Goal: Check status: Check status

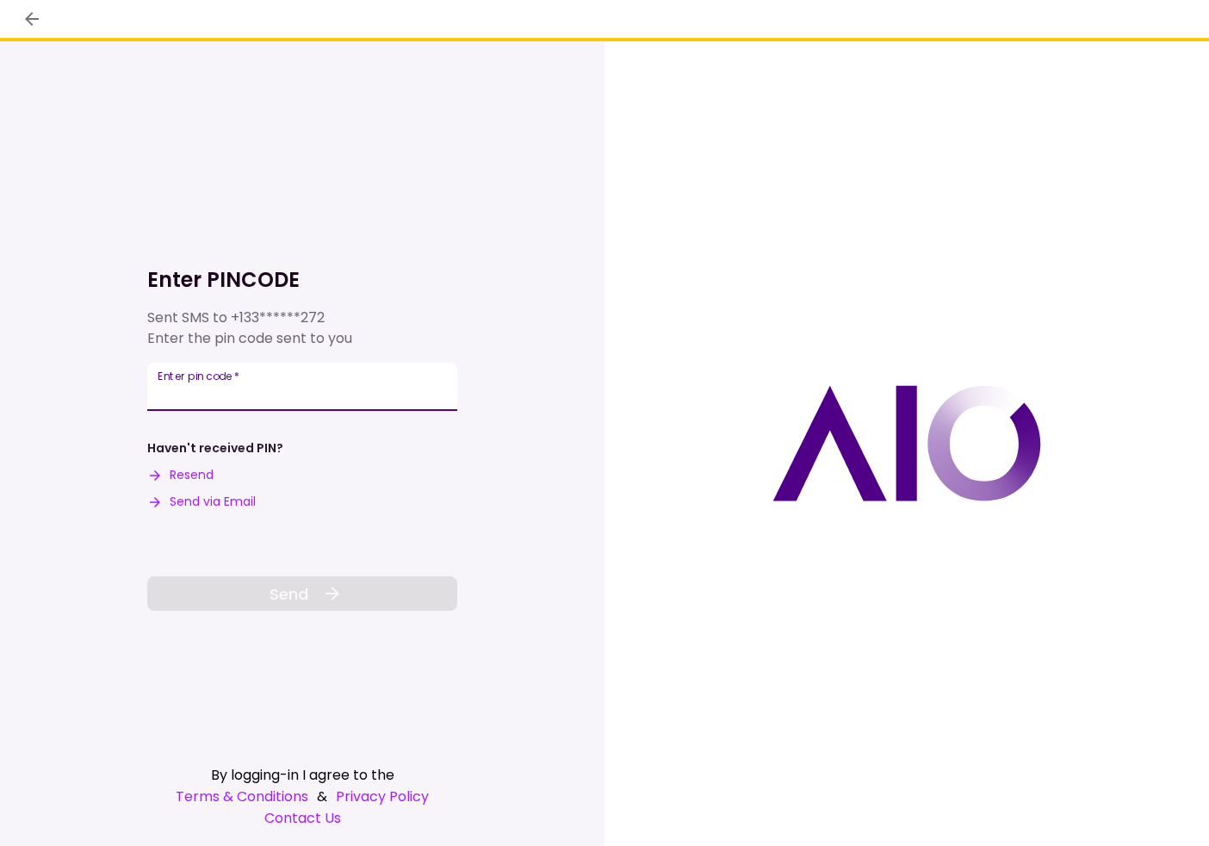
click at [276, 404] on input "Enter pin code   *" at bounding box center [302, 387] width 310 height 48
paste input "******"
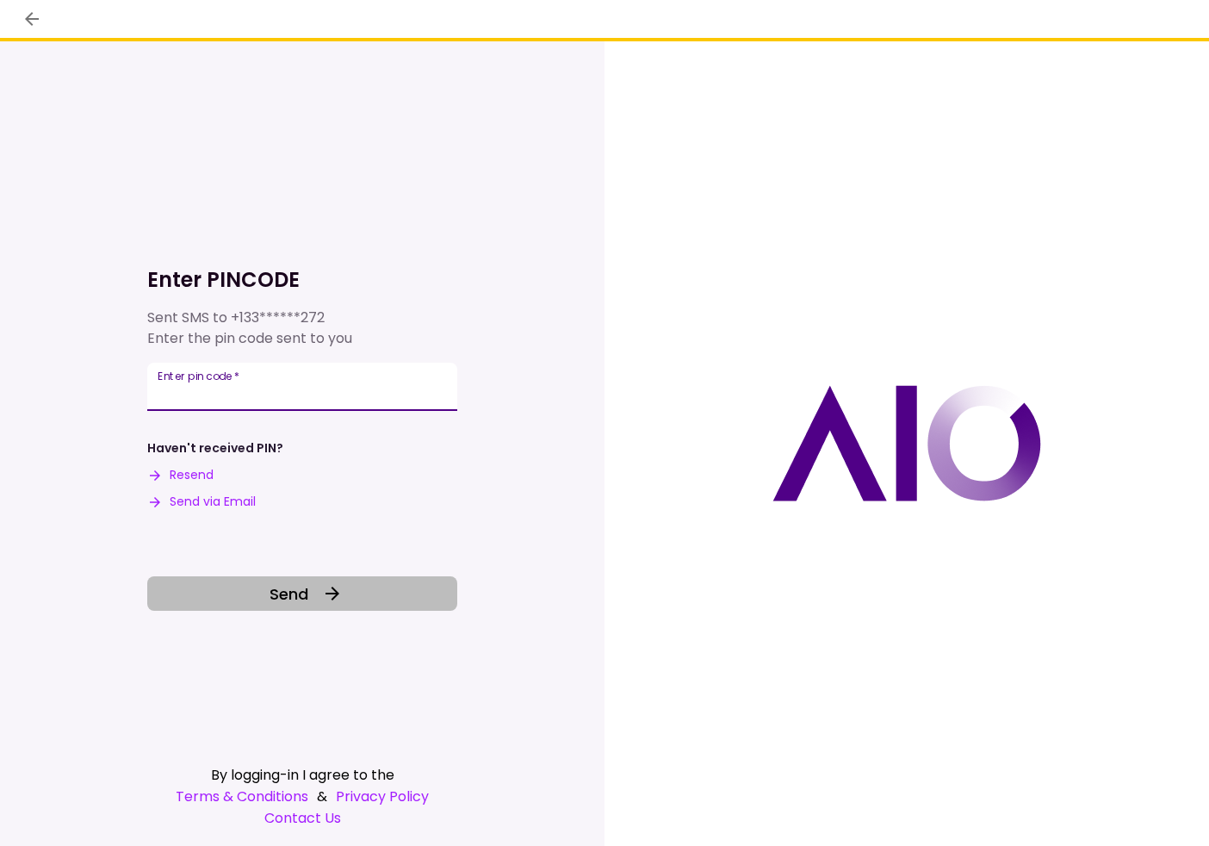
type input "******"
click at [312, 586] on button "Send" at bounding box center [302, 593] width 310 height 34
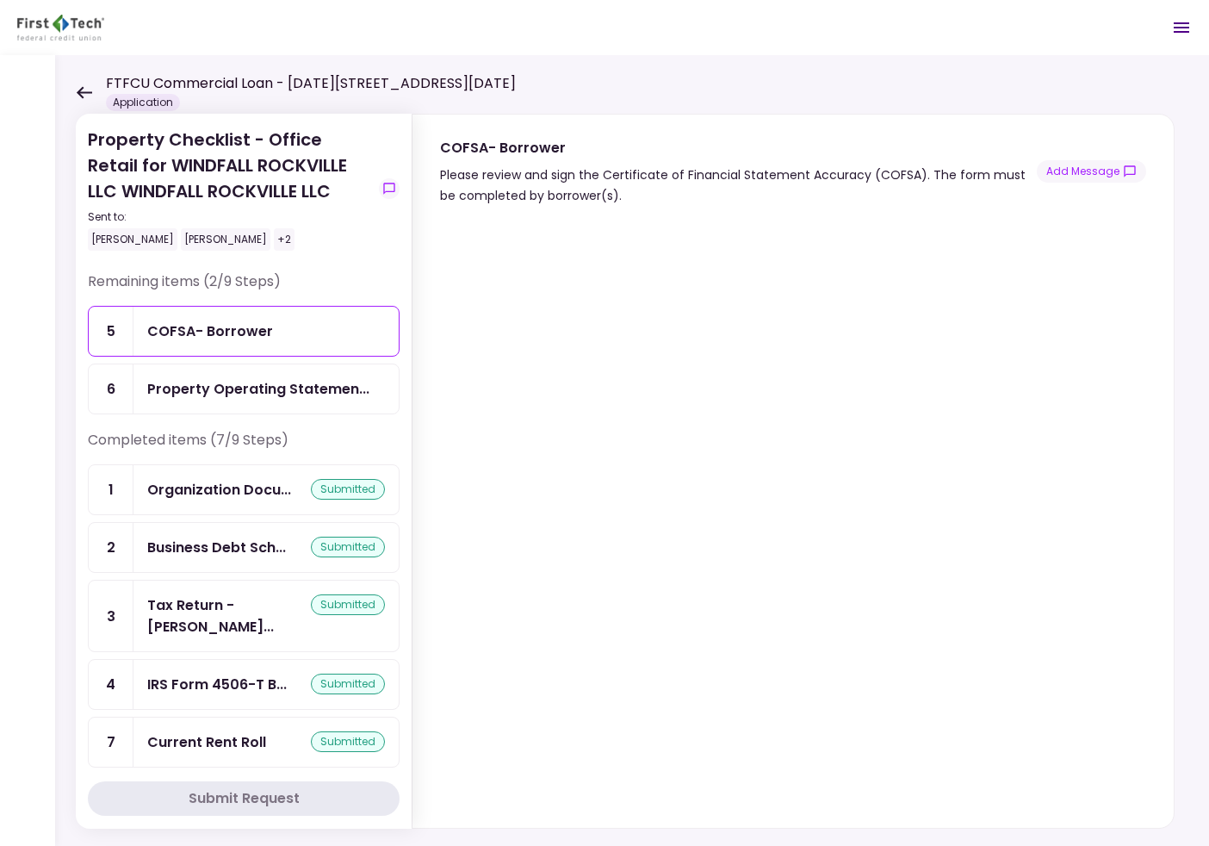
click at [83, 96] on icon at bounding box center [84, 92] width 16 height 13
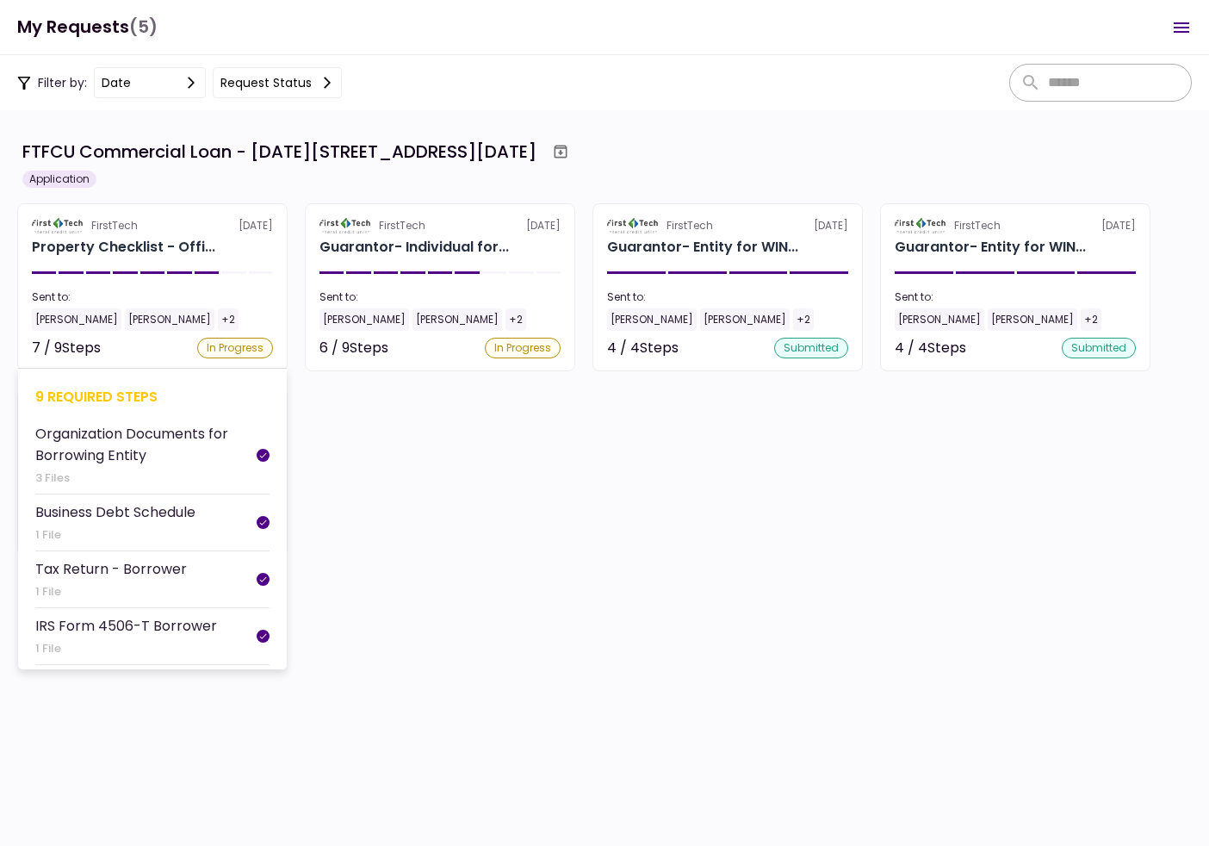
click at [212, 349] on div "In Progress" at bounding box center [235, 348] width 76 height 21
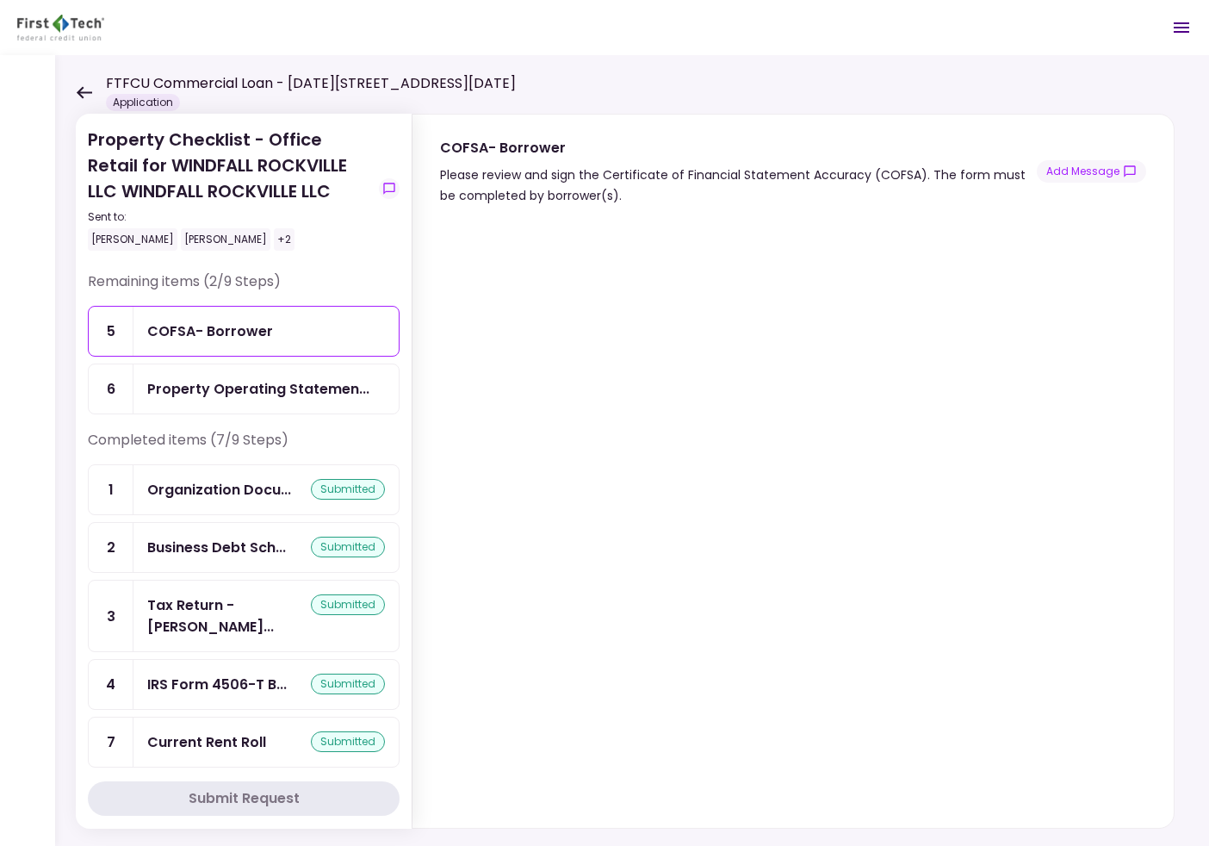
click at [251, 339] on div "COFSA- Borrower" at bounding box center [210, 331] width 126 height 22
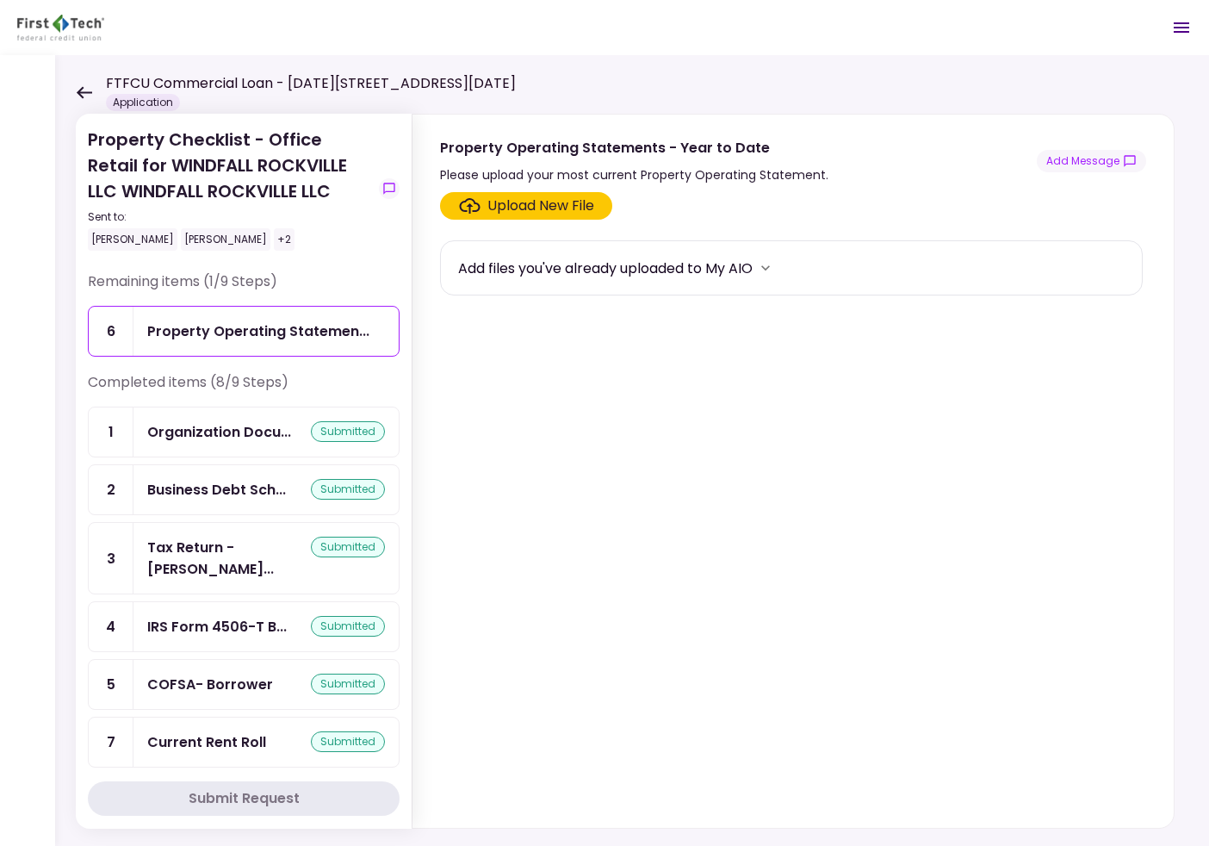
click at [101, 86] on div "FTFCU Commercial Loan - [DATE][STREET_ADDRESS][DATE] Application" at bounding box center [296, 92] width 440 height 38
click at [90, 90] on icon at bounding box center [84, 92] width 16 height 13
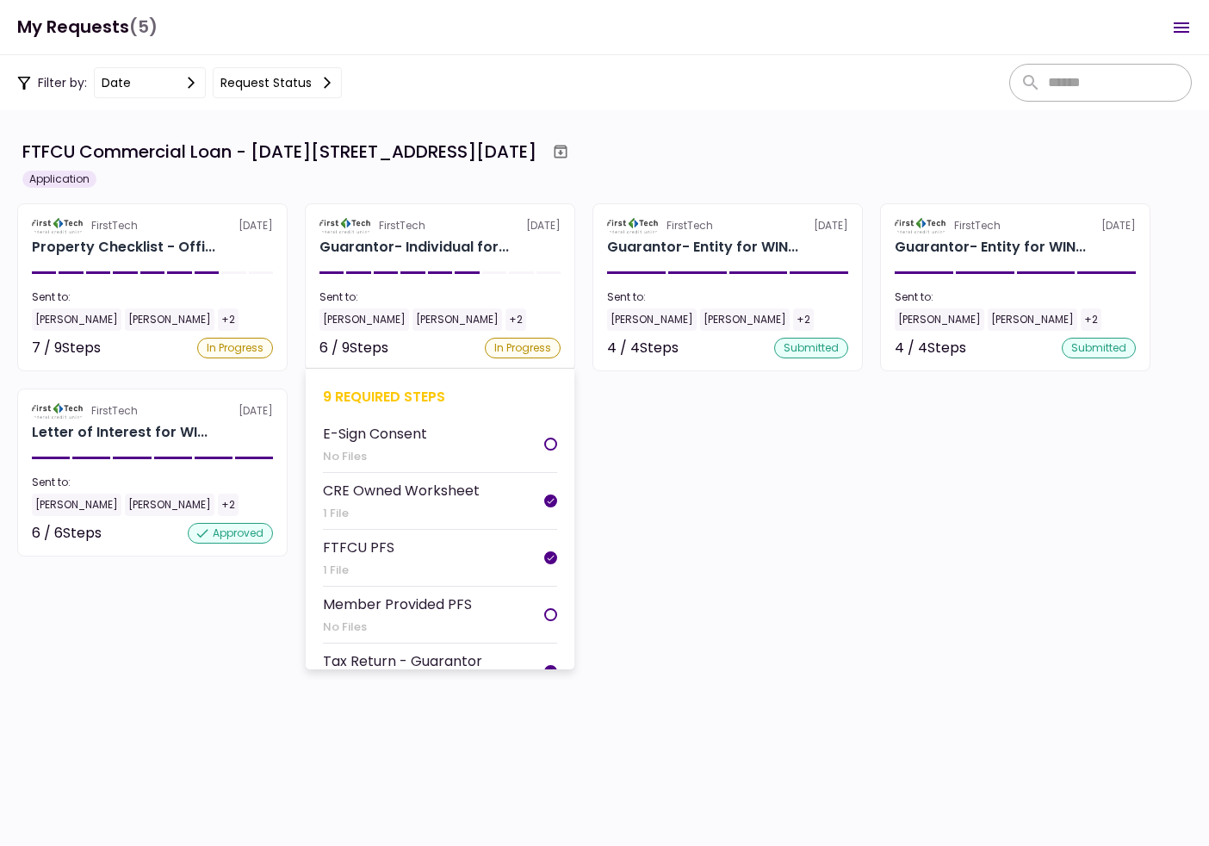
click at [507, 289] on div "Sent to:" at bounding box center [439, 296] width 241 height 15
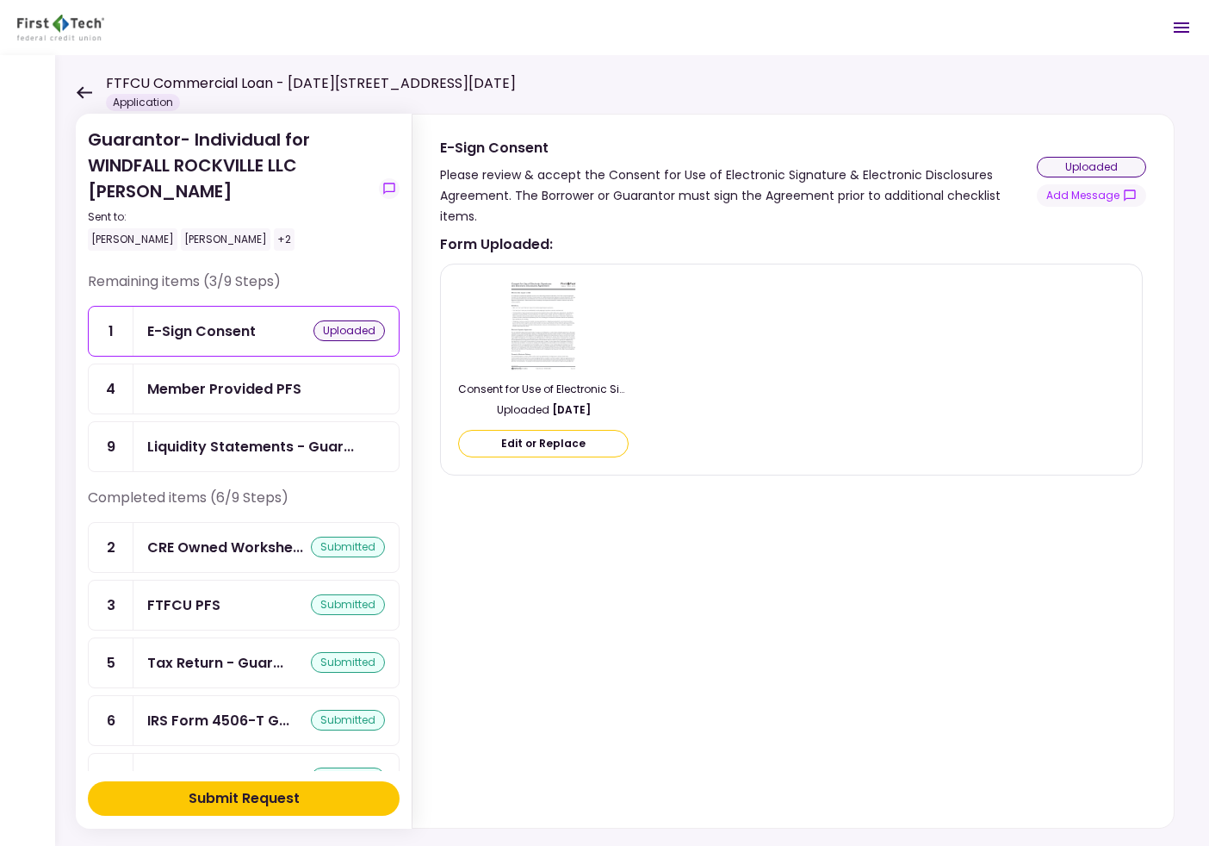
click at [293, 311] on div "E-Sign Consent uploaded" at bounding box center [265, 331] width 265 height 49
click at [500, 297] on div at bounding box center [543, 324] width 170 height 93
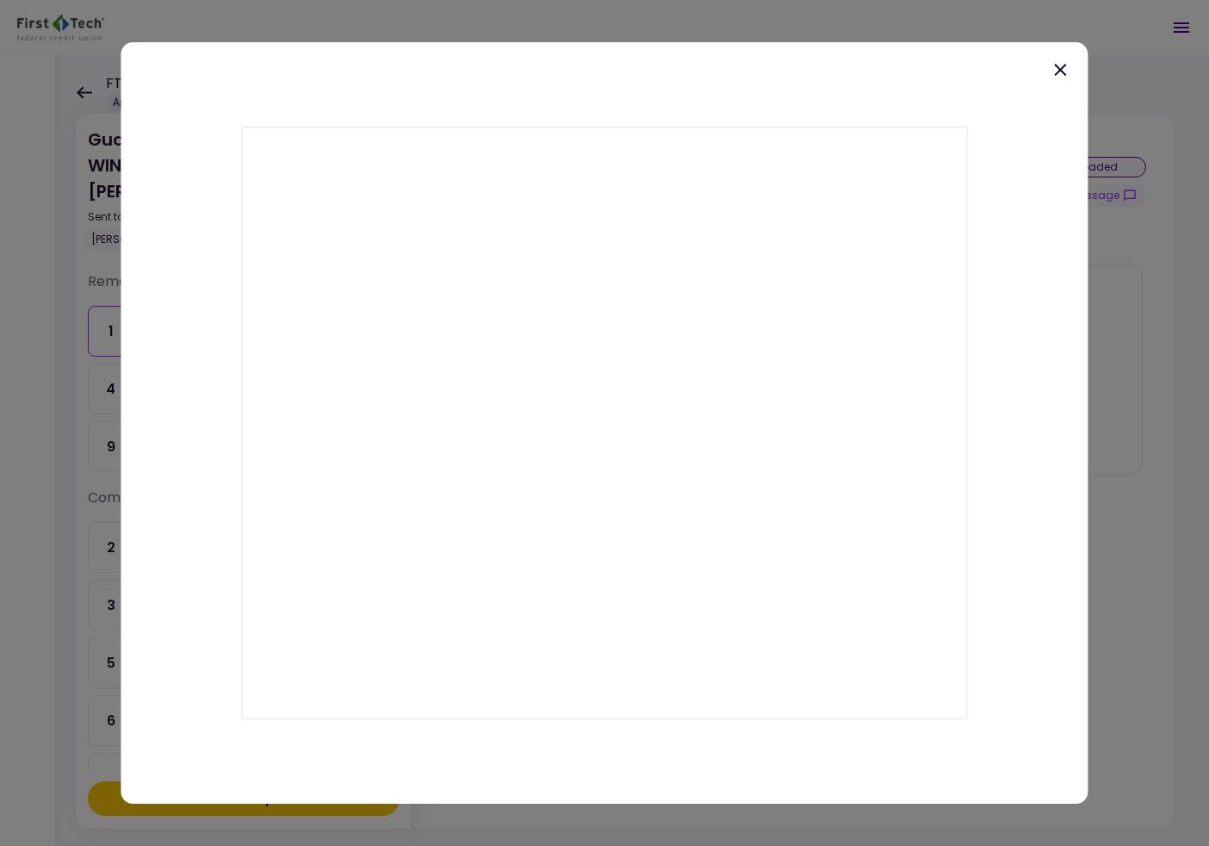
click at [1064, 75] on icon at bounding box center [1061, 70] width 12 height 12
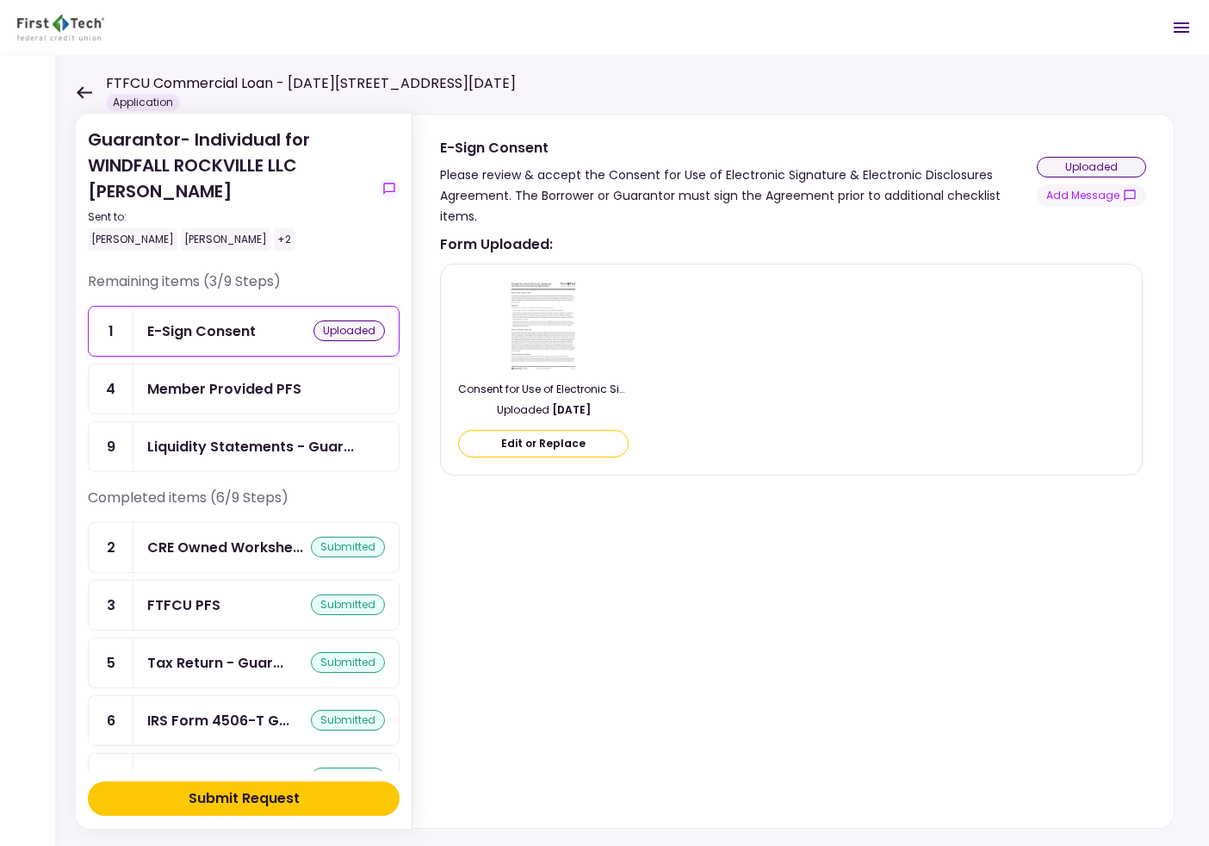
click at [251, 384] on div "Member Provided PFS" at bounding box center [224, 389] width 154 height 22
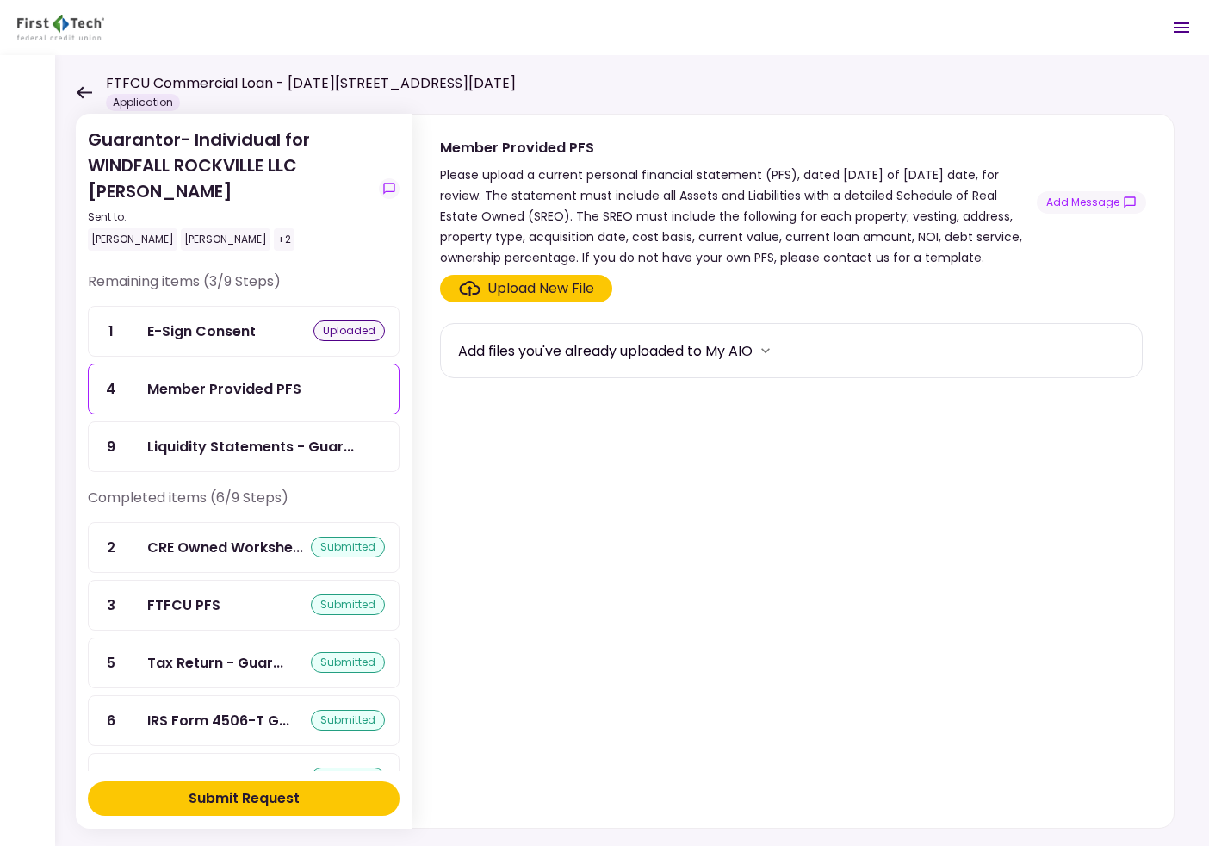
click at [265, 434] on div "Liquidity Statements - Guar..." at bounding box center [265, 446] width 265 height 49
